Goal: Check status

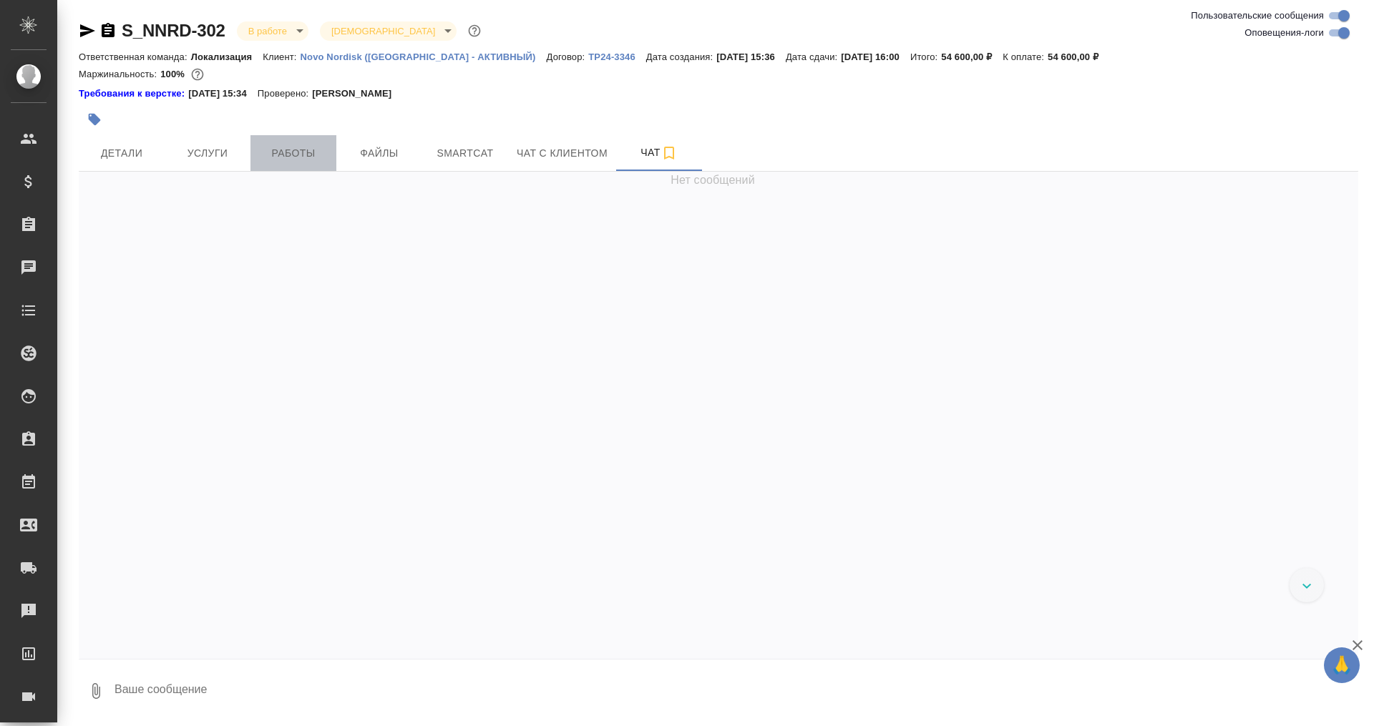
click at [294, 154] on span "Работы" at bounding box center [293, 154] width 69 height 18
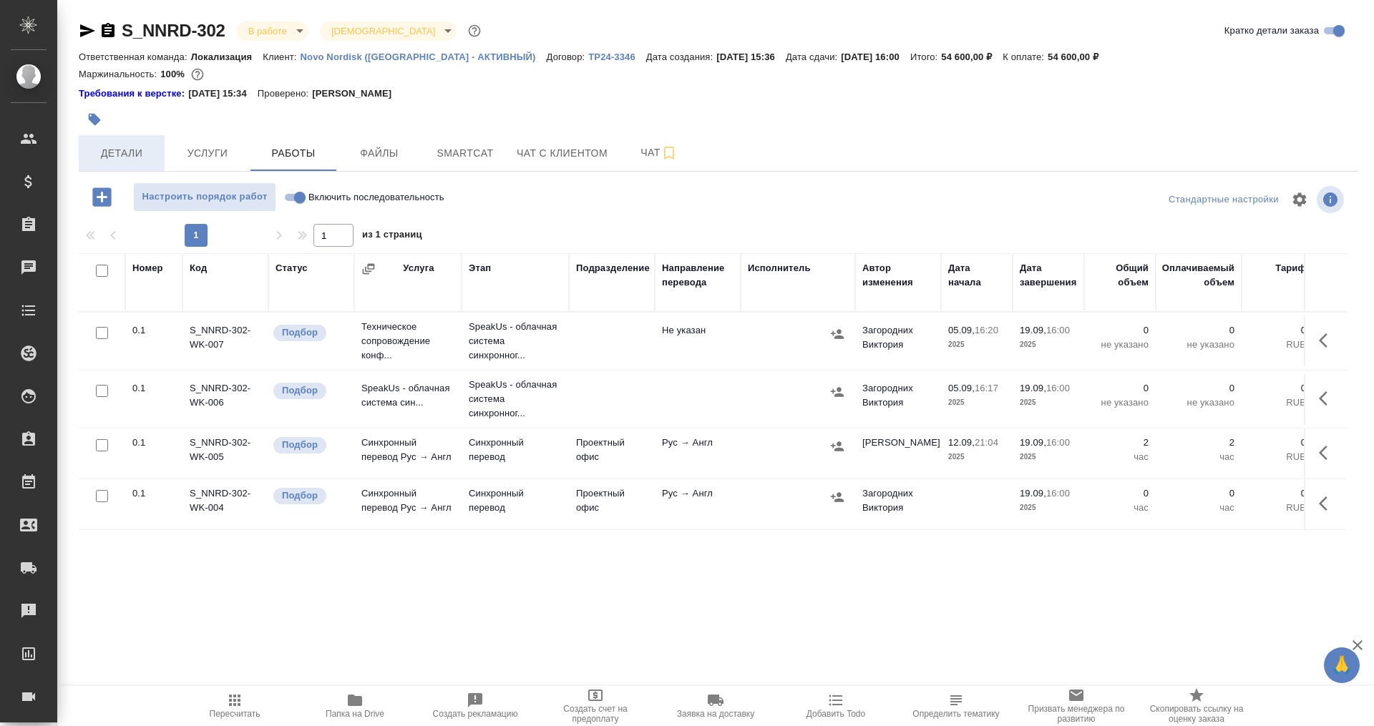
click at [109, 149] on span "Детали" at bounding box center [121, 154] width 69 height 18
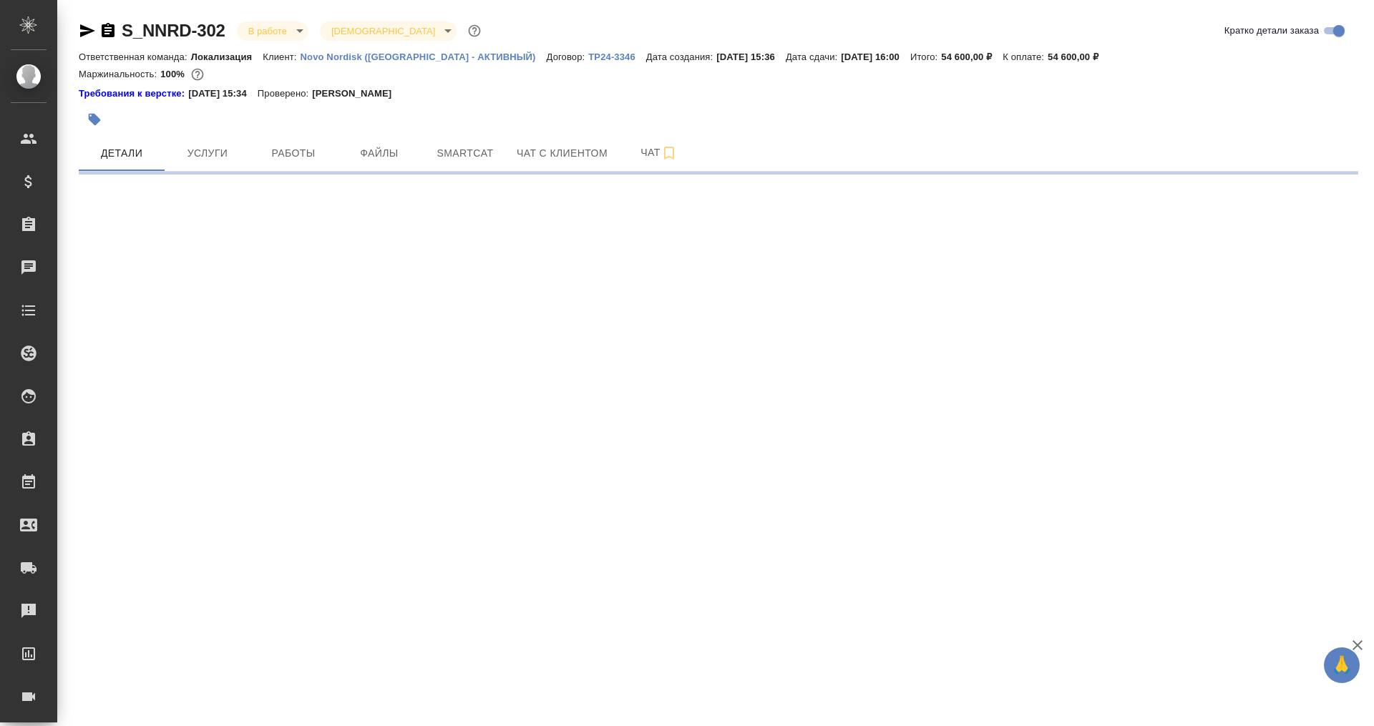
select select "RU"
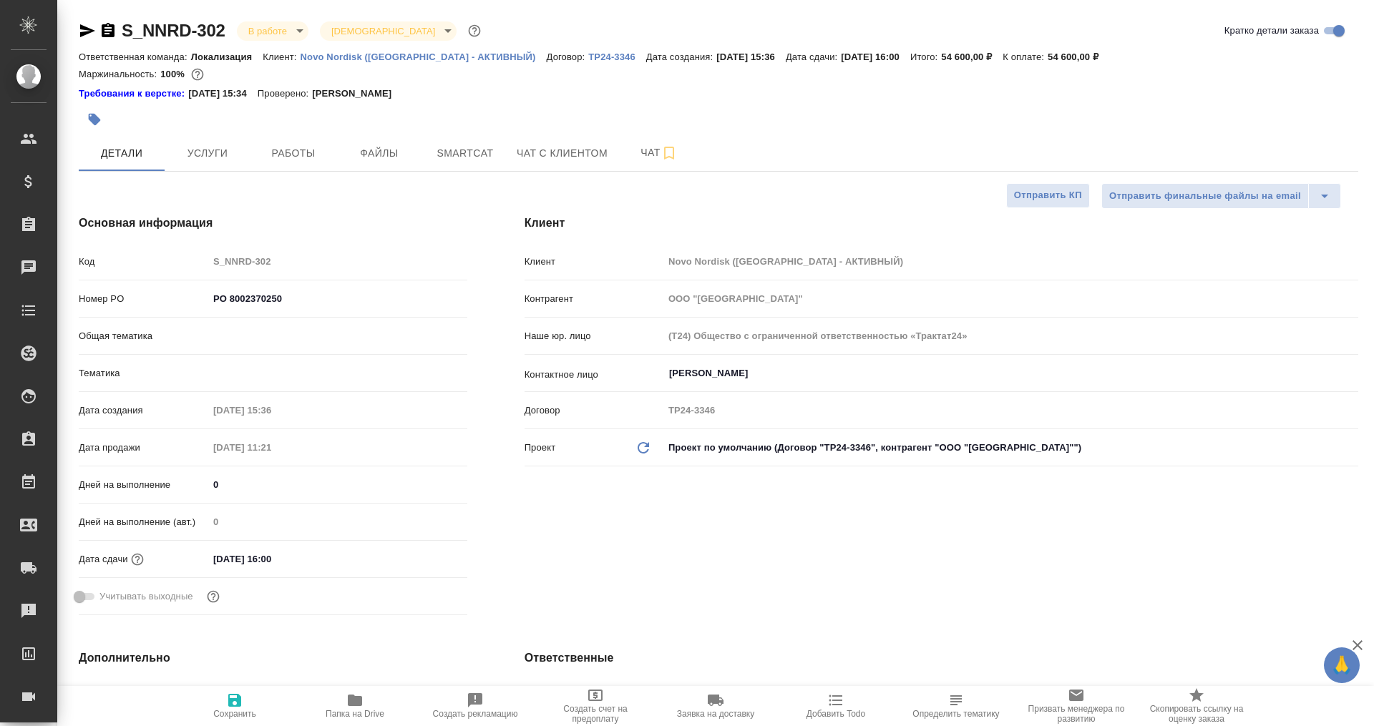
type textarea "x"
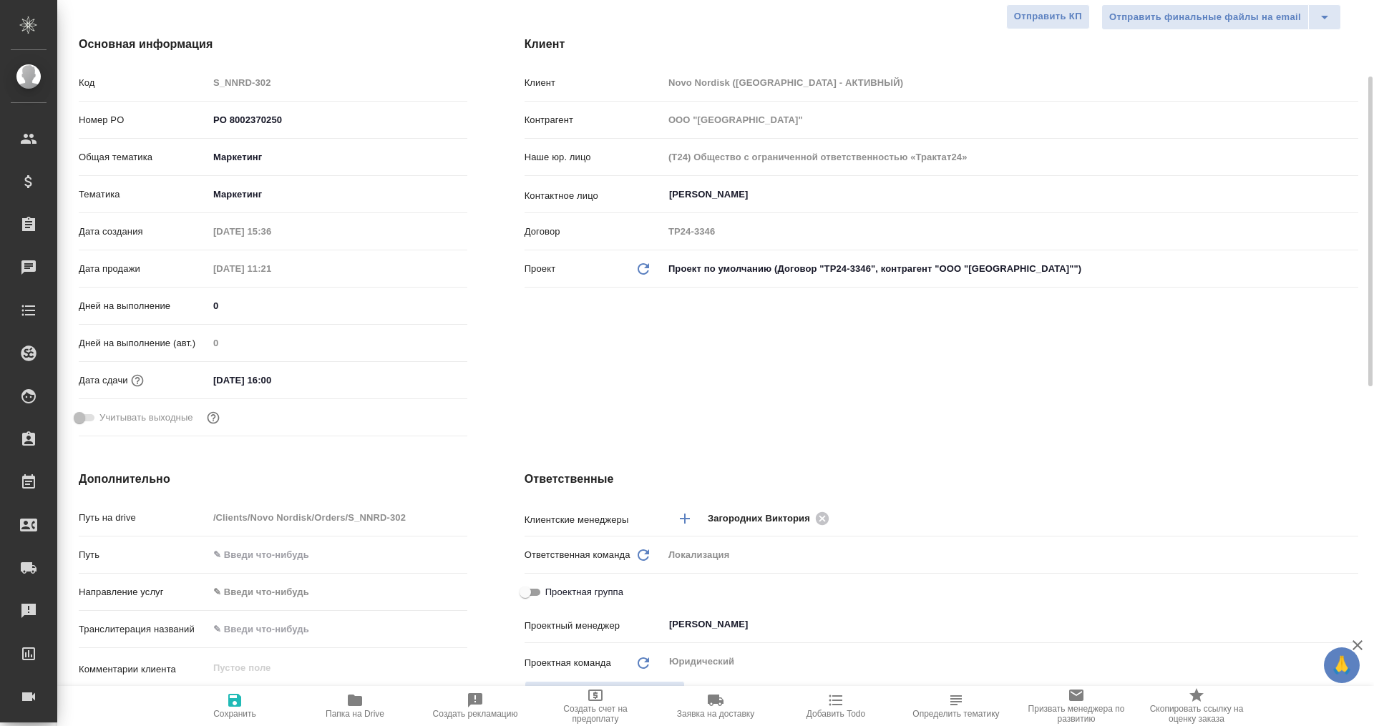
scroll to position [268, 0]
